Goal: Check status: Check status

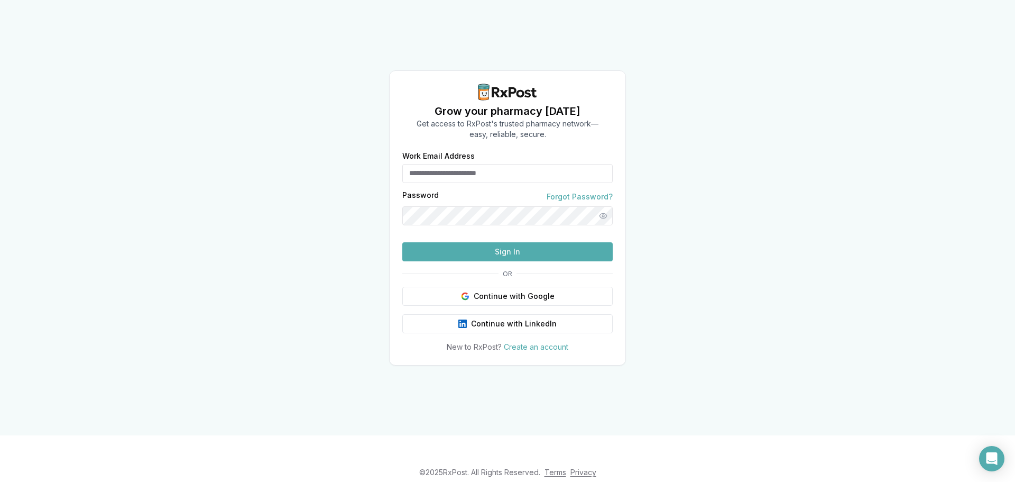
type input "**********"
click at [514, 261] on button "Sign In" at bounding box center [507, 251] width 210 height 19
click at [511, 261] on button "Sign In" at bounding box center [507, 251] width 210 height 19
click at [507, 261] on button "Sign In" at bounding box center [507, 251] width 210 height 19
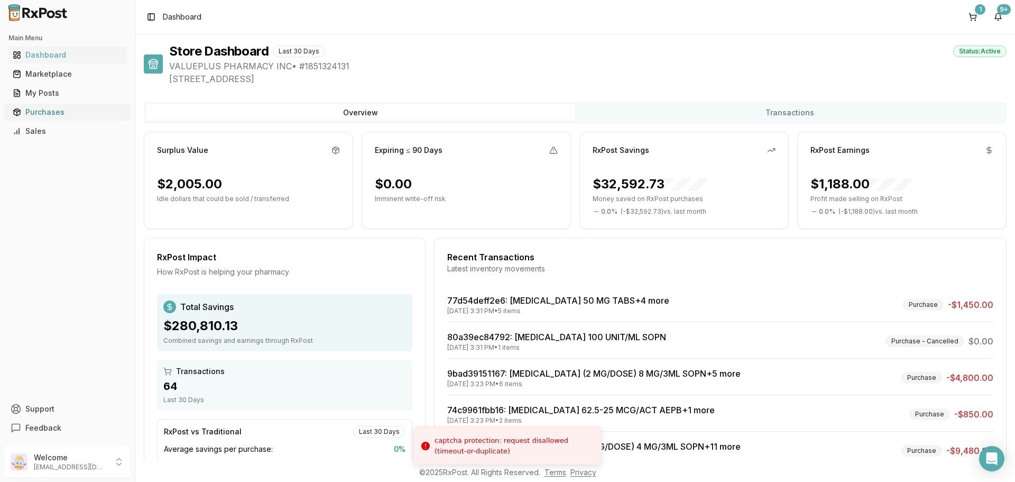
click at [27, 108] on div "Purchases" at bounding box center [67, 112] width 109 height 11
click at [61, 111] on div "Purchases" at bounding box center [67, 112] width 109 height 11
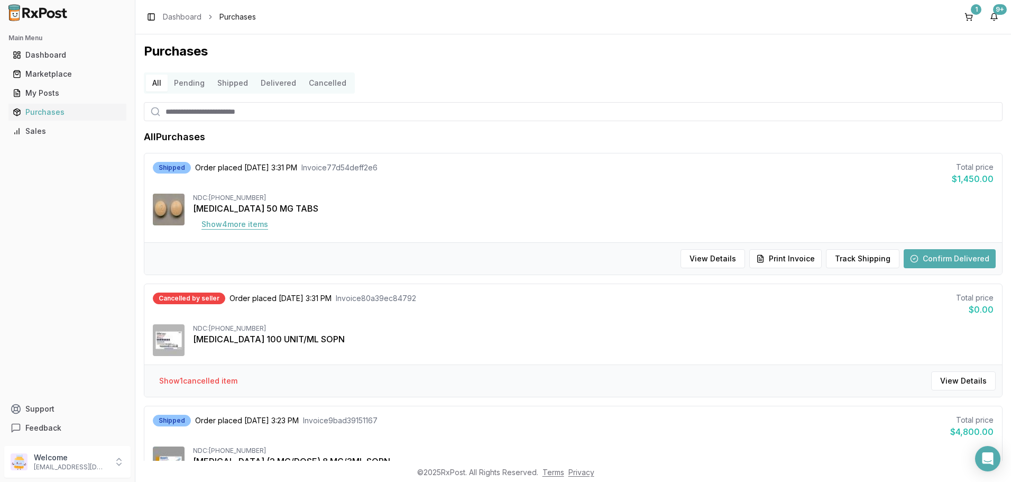
click at [257, 226] on button "Show 4 more item s" at bounding box center [235, 224] width 84 height 19
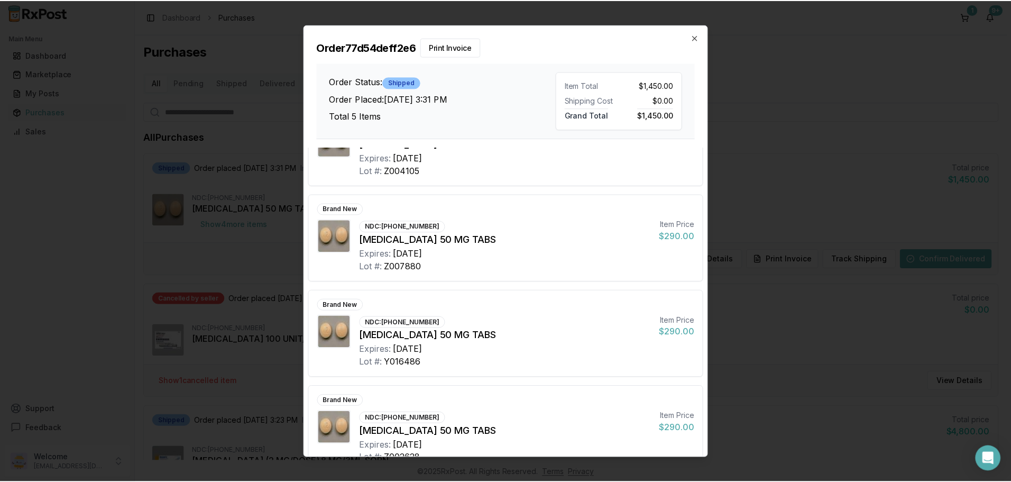
scroll to position [168, 0]
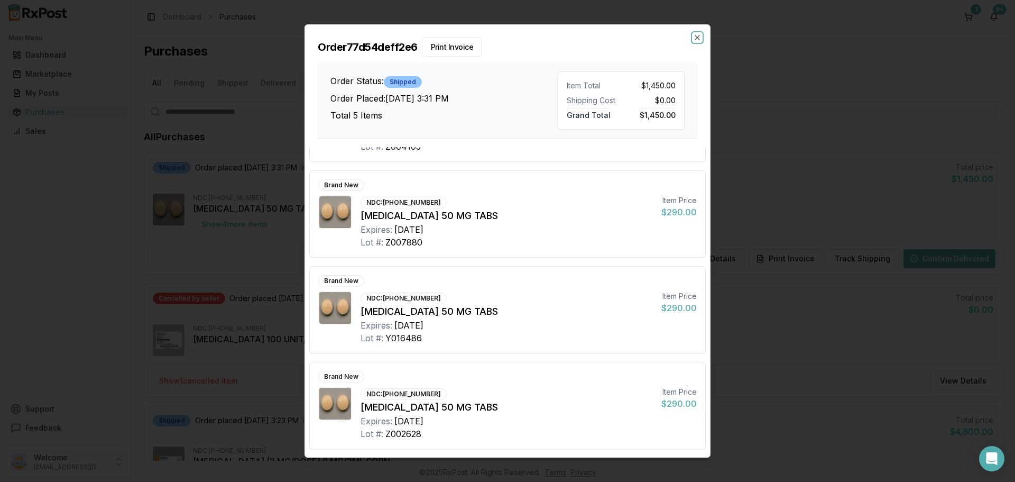
drag, startPoint x: 698, startPoint y: 36, endPoint x: 698, endPoint y: 43, distance: 6.9
click at [698, 37] on icon "button" at bounding box center [697, 37] width 4 height 4
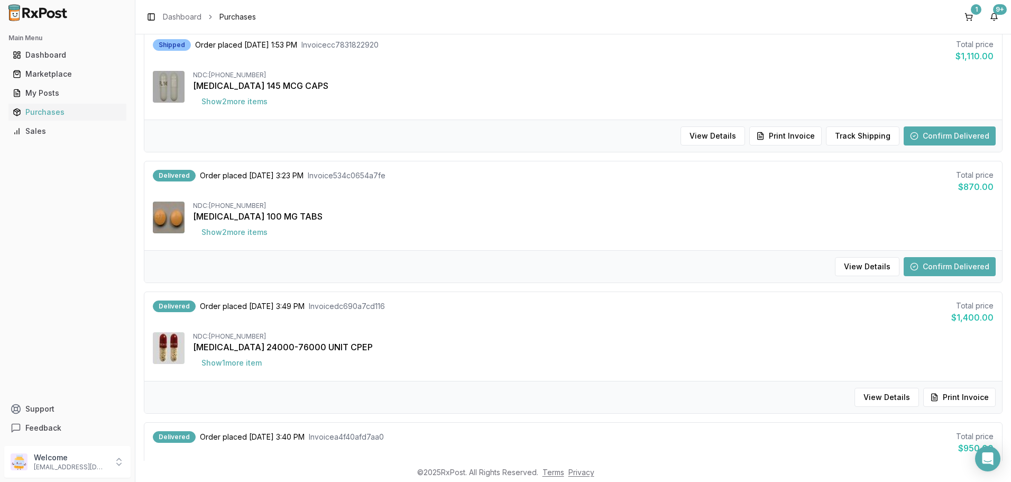
scroll to position [899, 0]
click at [238, 232] on button "Show 2 more item s" at bounding box center [234, 230] width 83 height 19
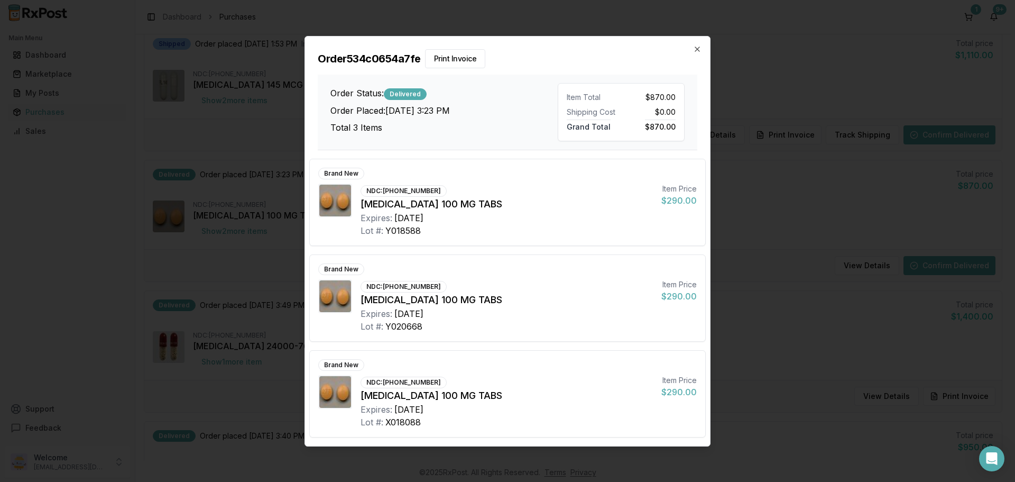
click at [692, 48] on div "Order 534c0654a7fe Print Invoice Order Status: Delivered Order Placed: [DATE] 3…" at bounding box center [507, 93] width 405 height 114
click at [697, 51] on icon "button" at bounding box center [697, 49] width 8 height 8
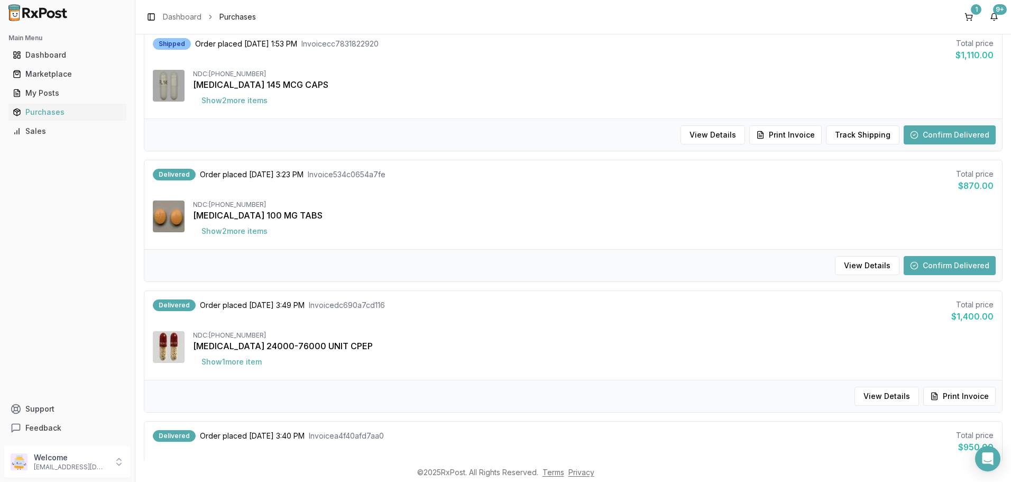
click at [956, 263] on button "Confirm Delivered" at bounding box center [949, 265] width 92 height 19
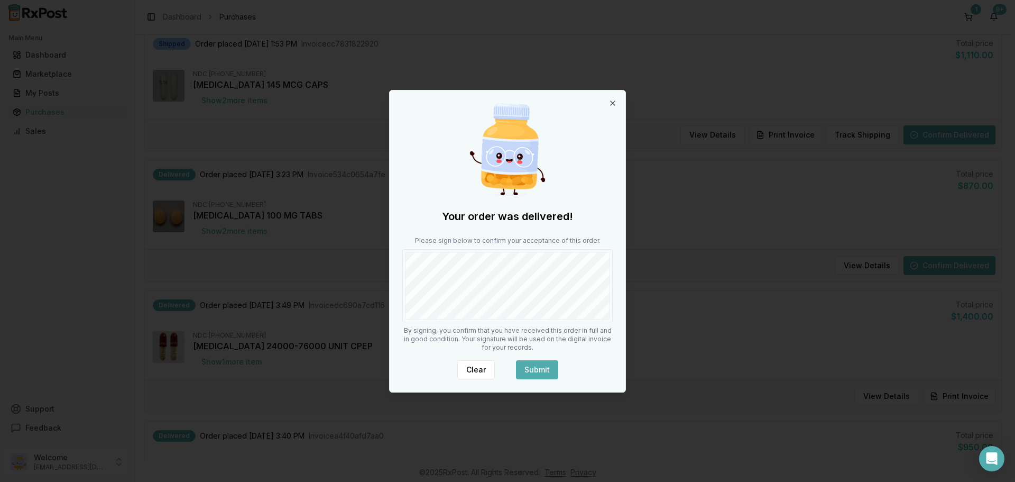
drag, startPoint x: 616, startPoint y: 307, endPoint x: 535, endPoint y: 367, distance: 100.9
click at [612, 312] on div "Your order was delivered! Please sign below to confirm your acceptance of this …" at bounding box center [508, 240] width 236 height 301
click at [532, 368] on button "Submit" at bounding box center [537, 369] width 42 height 19
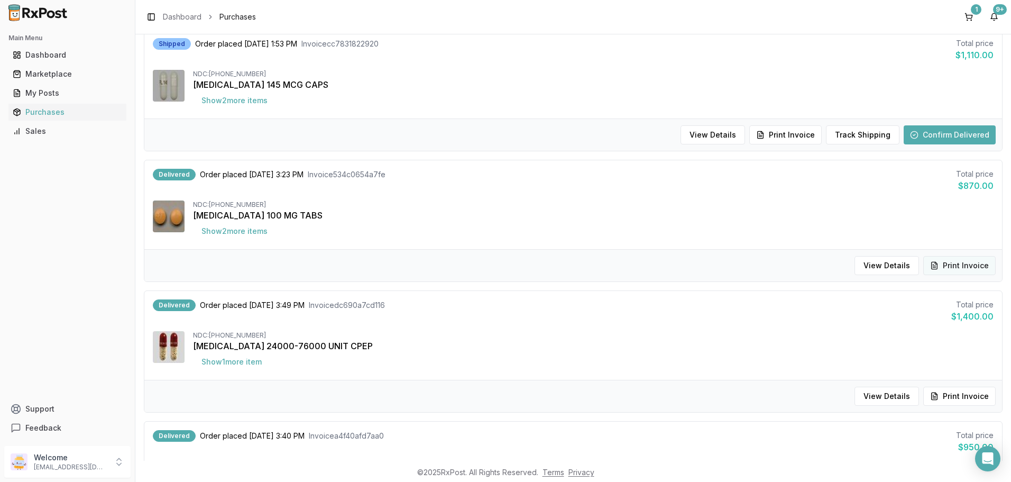
click at [926, 264] on button "Print Invoice" at bounding box center [959, 265] width 72 height 19
